Goal: Information Seeking & Learning: Understand process/instructions

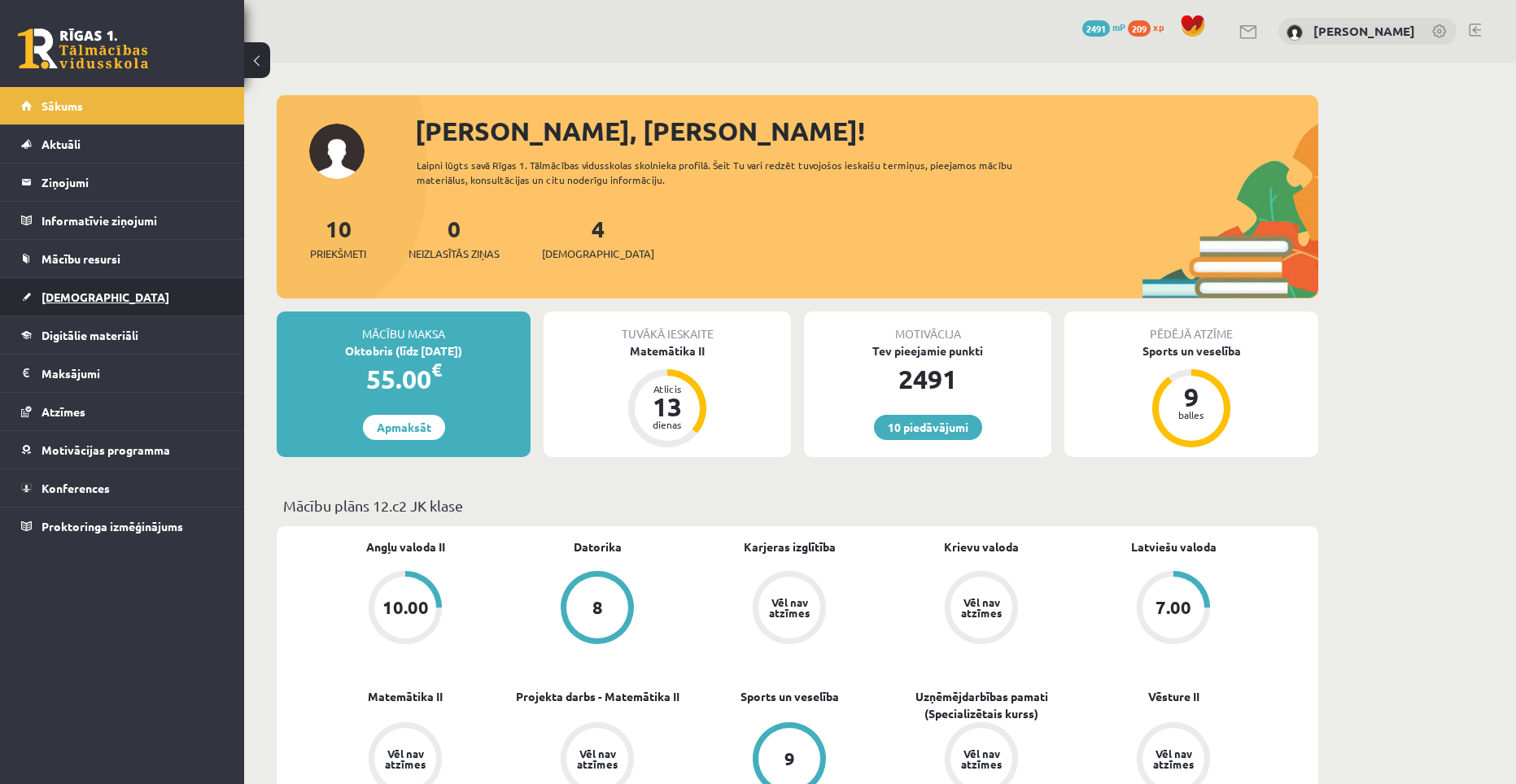
click at [103, 295] on link "[DEMOGRAPHIC_DATA]" at bounding box center [122, 297] width 203 height 37
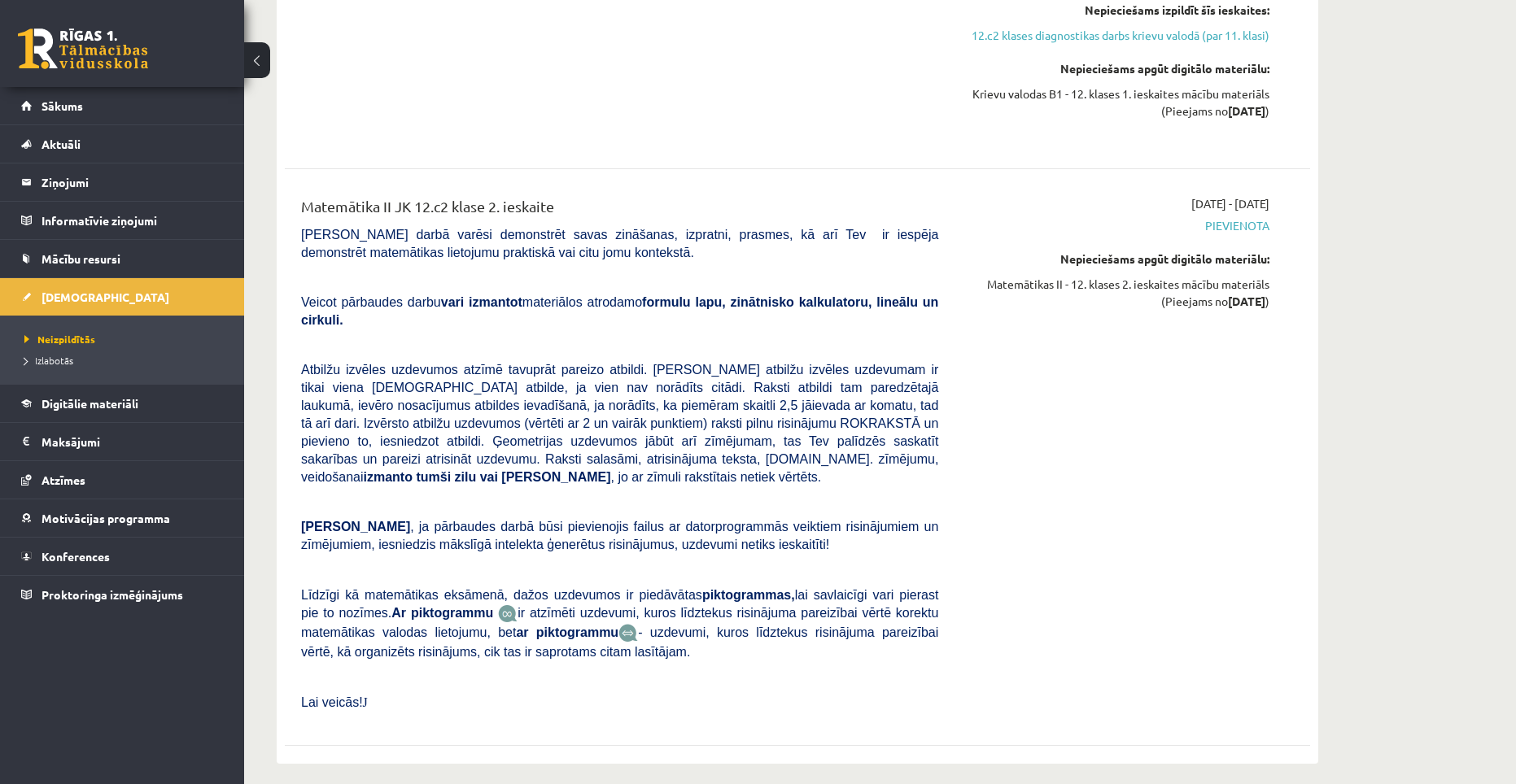
scroll to position [1790, 0]
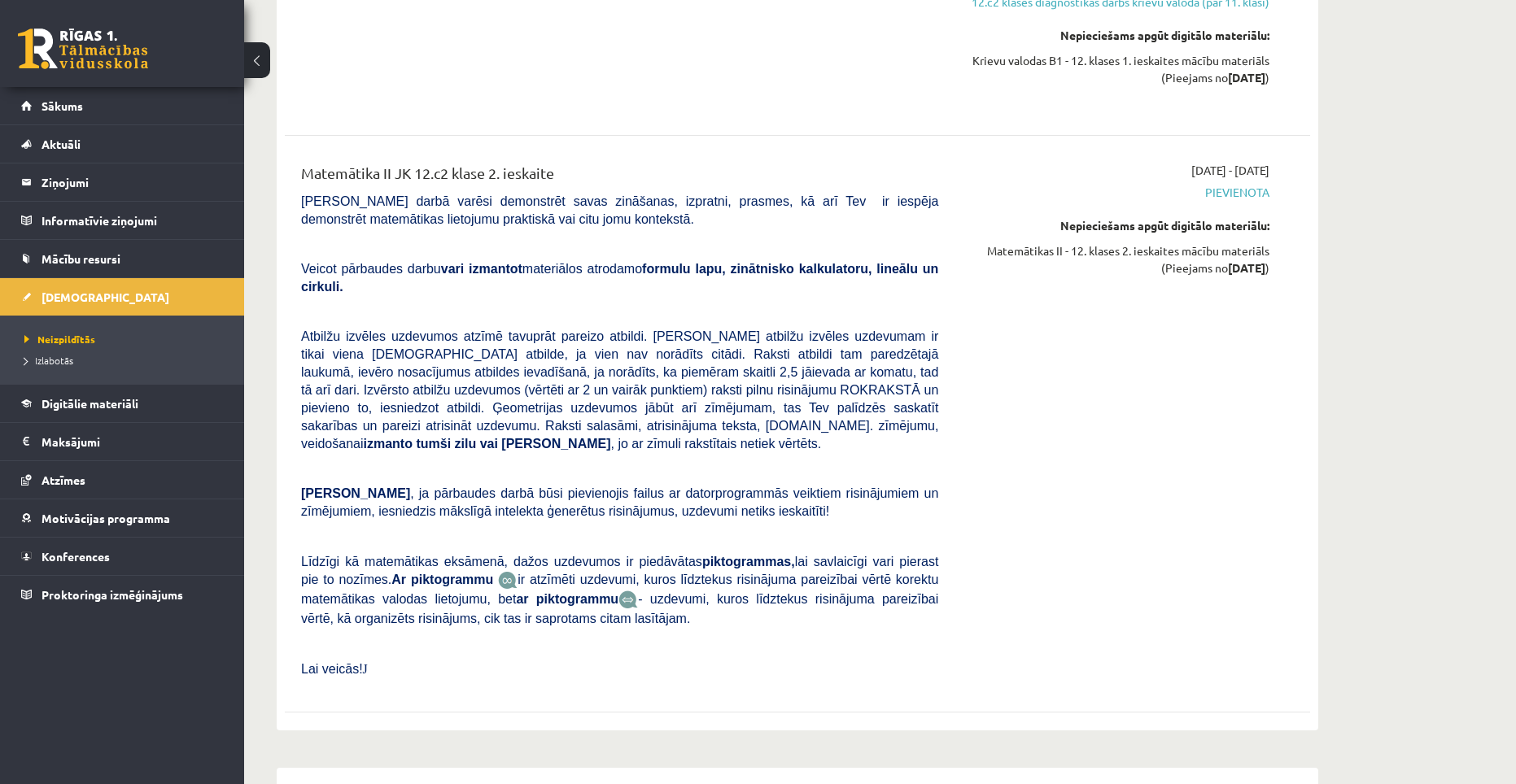
drag, startPoint x: 556, startPoint y: 536, endPoint x: 303, endPoint y: 322, distance: 331.4
click at [303, 322] on div "Matemātika II JK 12.c2 klase 2. ieskaite [PERSON_NAME] darbā varēsi demonstrēt …" at bounding box center [620, 424] width 662 height 525
click at [303, 329] on span "Atbilžu izvēles uzdevumos atzīmē tavuprāt pareizo atbildi. [PERSON_NAME] atbilž…" at bounding box center [620, 390] width 637 height 122
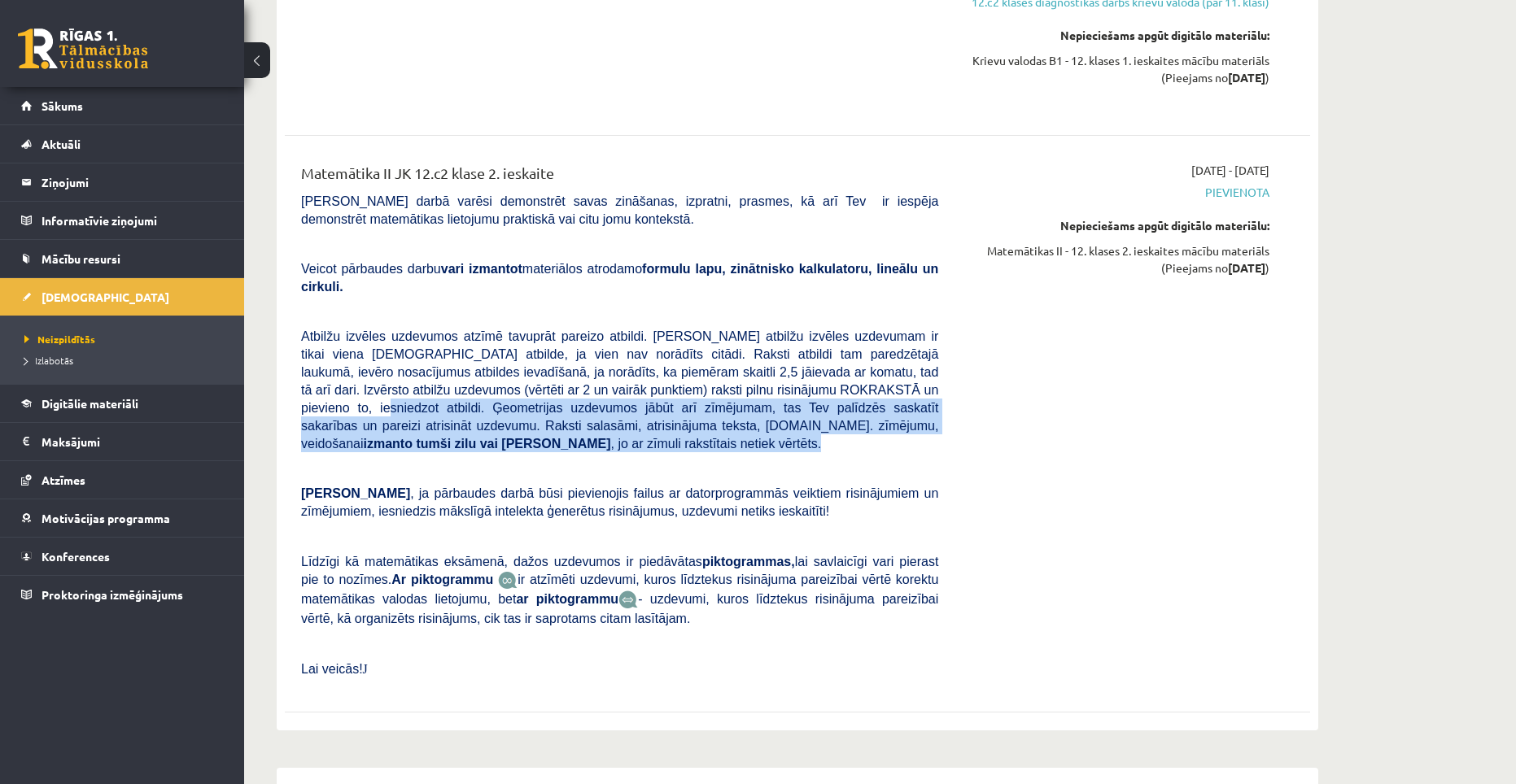
drag, startPoint x: 835, startPoint y: 364, endPoint x: 755, endPoint y: 327, distance: 88.1
click at [755, 327] on p "Atbilžu izvēles uzdevumos atzīmē tavuprāt pareizo atbildi. [PERSON_NAME] atbilž…" at bounding box center [620, 390] width 637 height 125
click at [757, 339] on span "Atbilžu izvēles uzdevumos atzīmē tavuprāt pareizo atbildi. [PERSON_NAME] atbilž…" at bounding box center [620, 390] width 637 height 122
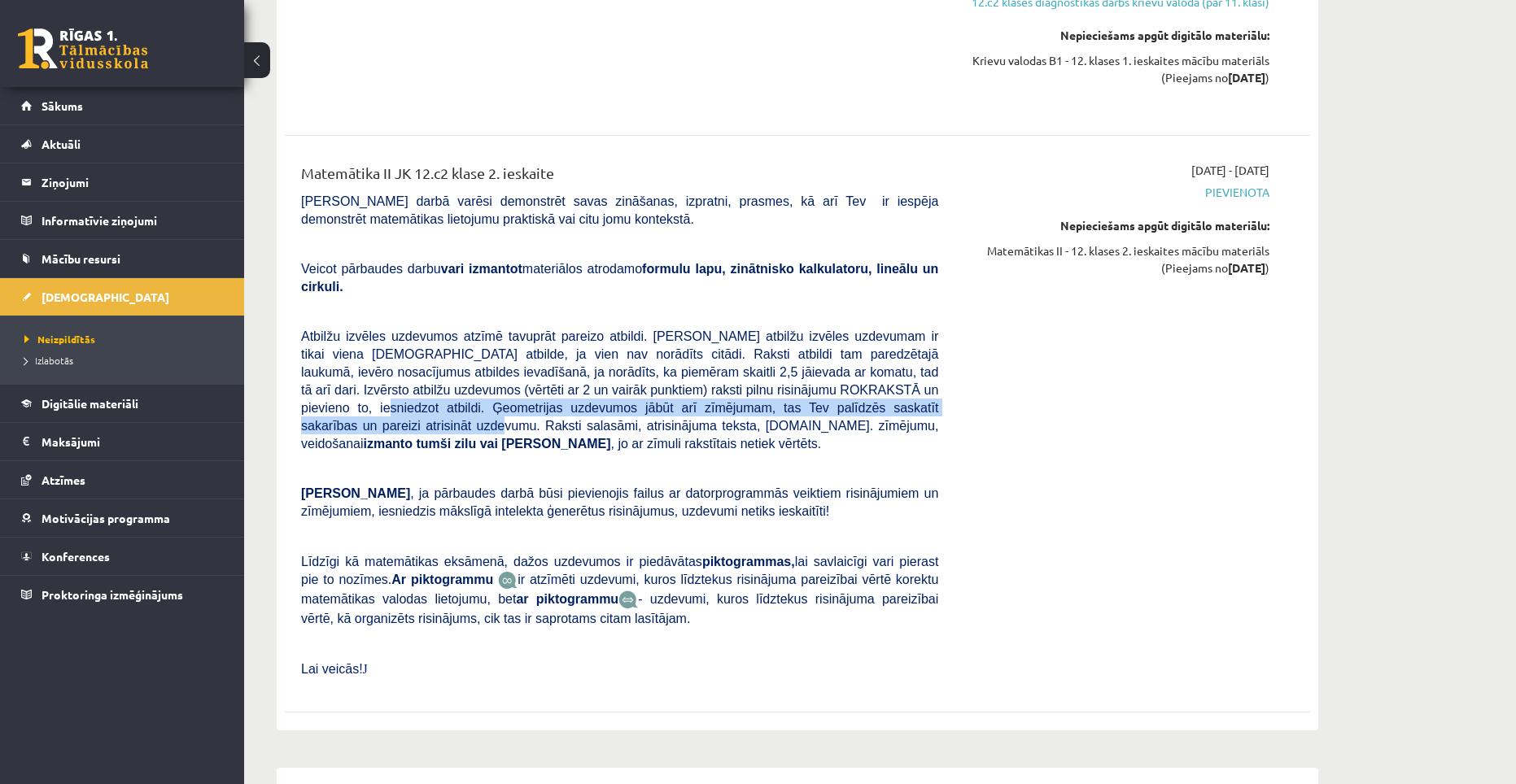
drag, startPoint x: 772, startPoint y: 335, endPoint x: 779, endPoint y: 349, distance: 15.7
click at [779, 349] on span "Atbilžu izvēles uzdevumos atzīmē tavuprāt pareizo atbildi. [PERSON_NAME] atbilž…" at bounding box center [620, 390] width 637 height 122
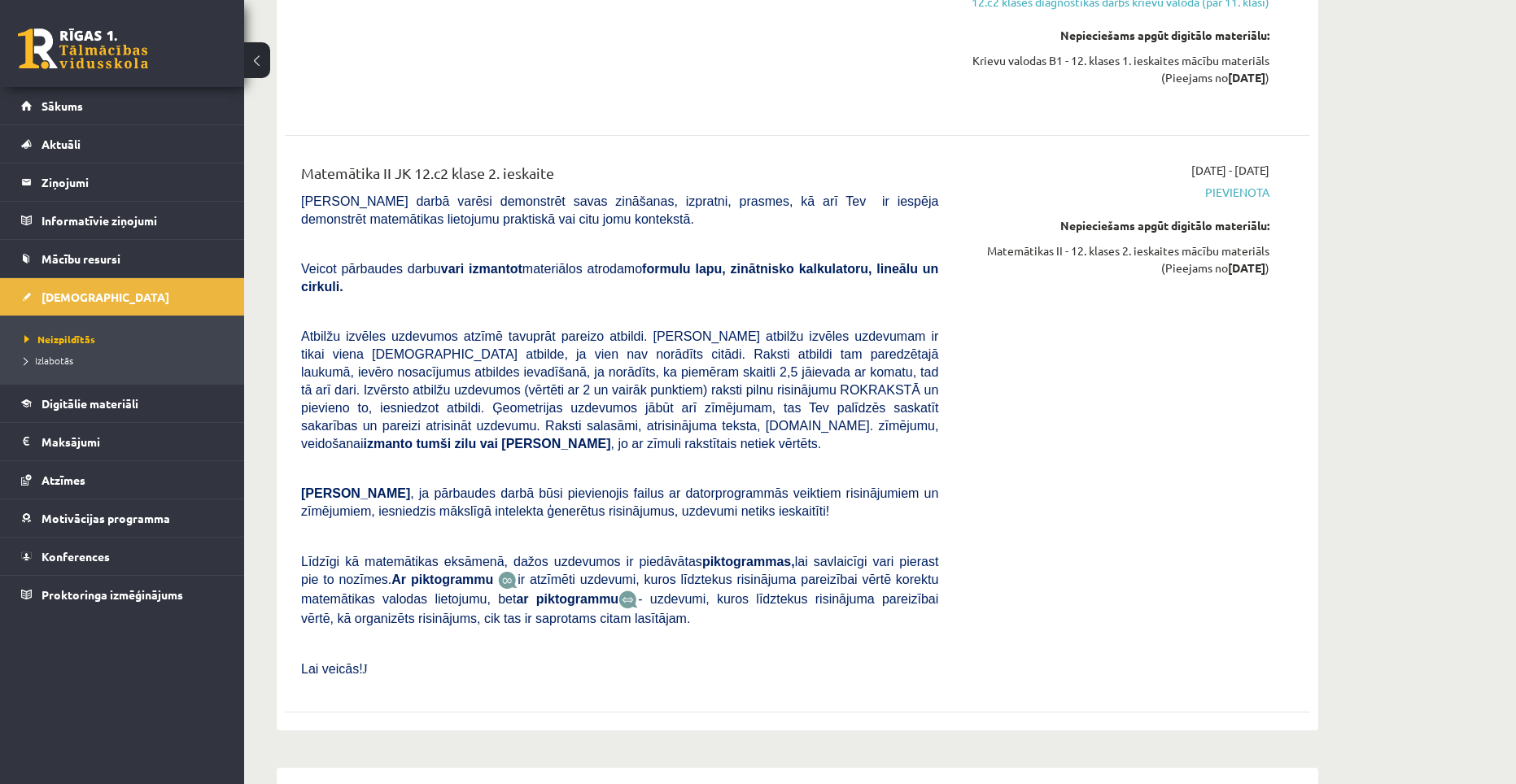
click at [786, 354] on span "Atbilžu izvēles uzdevumos atzīmē tavuprāt pareizo atbildi. [PERSON_NAME] atbilž…" at bounding box center [620, 390] width 637 height 122
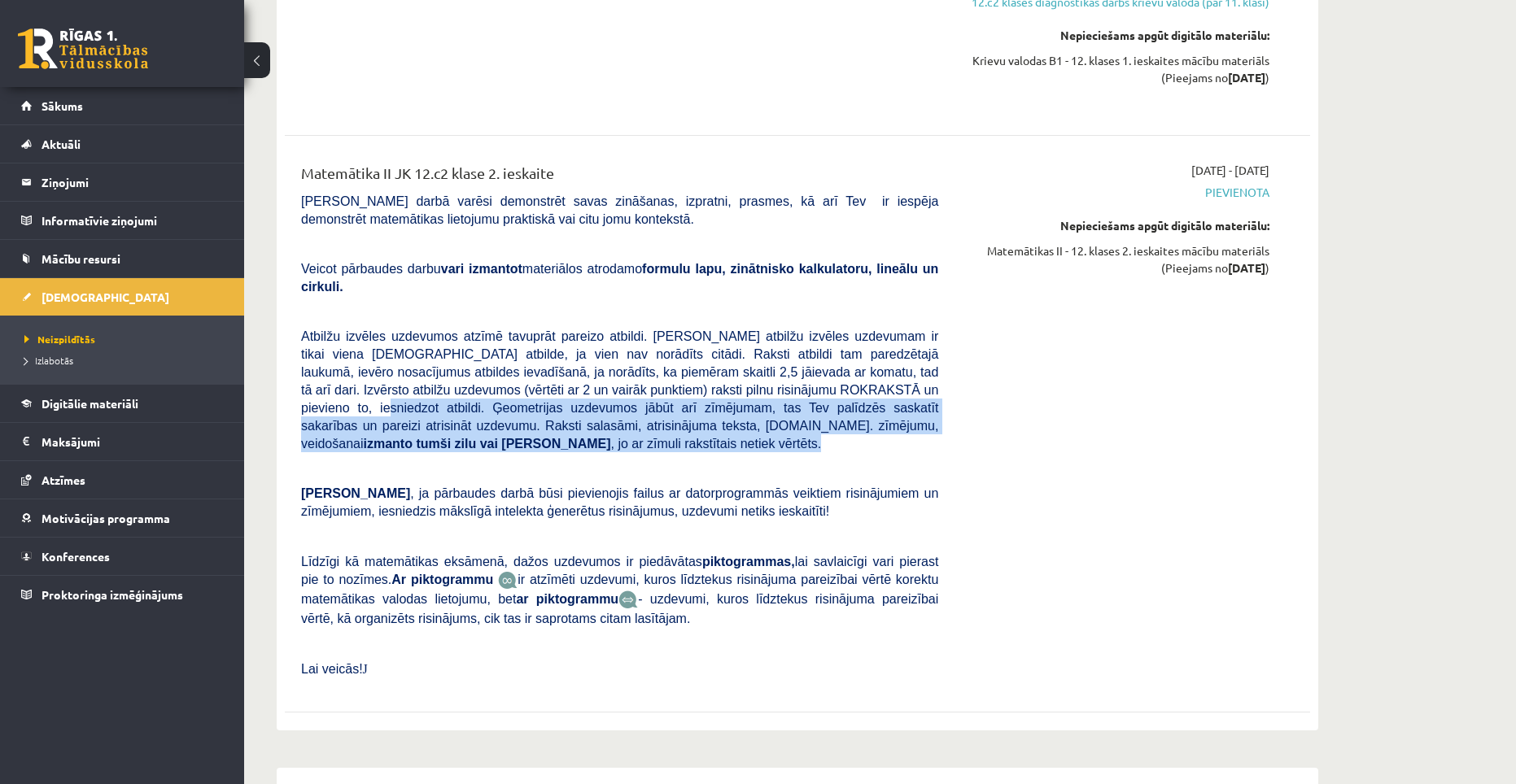
drag, startPoint x: 831, startPoint y: 358, endPoint x: 752, endPoint y: 325, distance: 85.6
click at [752, 327] on p "Atbilžu izvēles uzdevumos atzīmē tavuprāt pareizo atbildi. [PERSON_NAME] atbilž…" at bounding box center [620, 390] width 637 height 125
click at [731, 363] on span "Atbilžu izvēles uzdevumos atzīmē tavuprāt pareizo atbildi. [PERSON_NAME] atbilž…" at bounding box center [620, 390] width 637 height 122
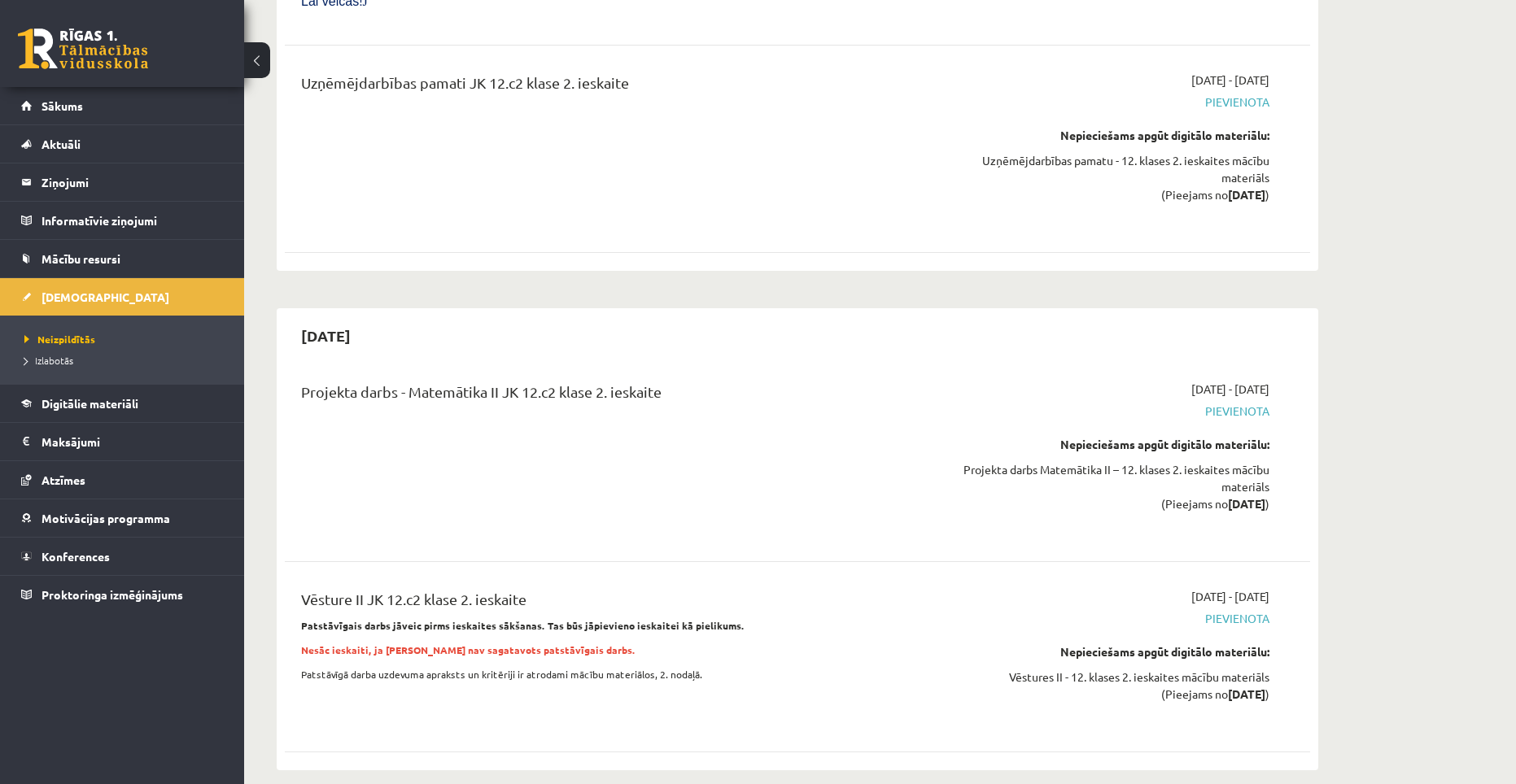
scroll to position [3742, 0]
